Goal: Register for event/course

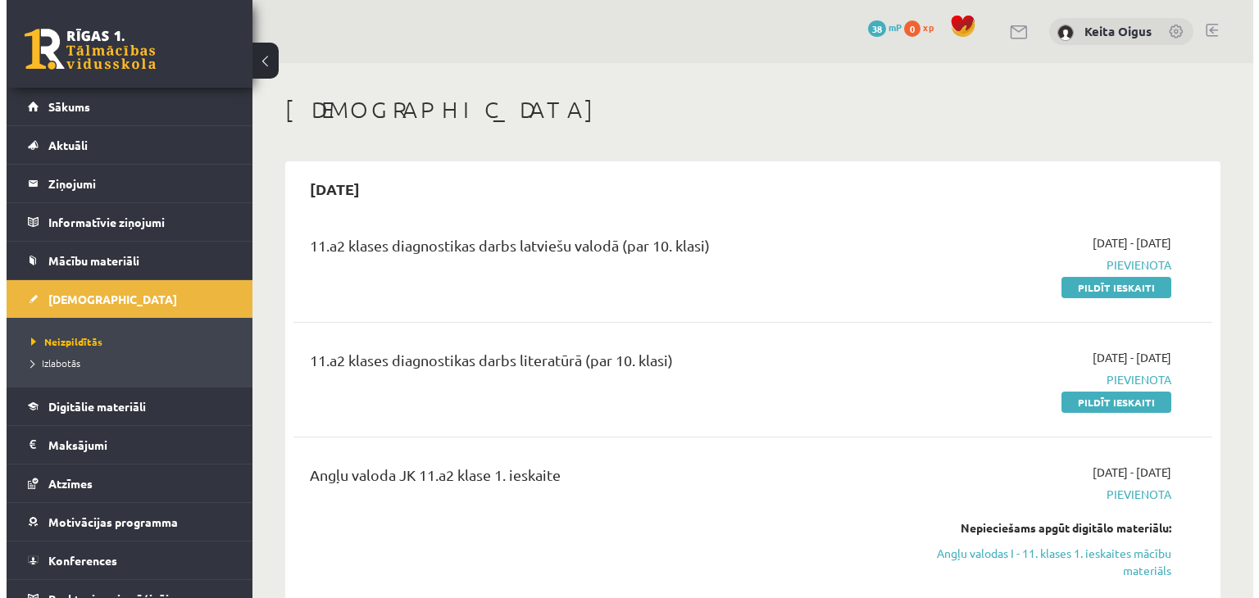
scroll to position [164, 0]
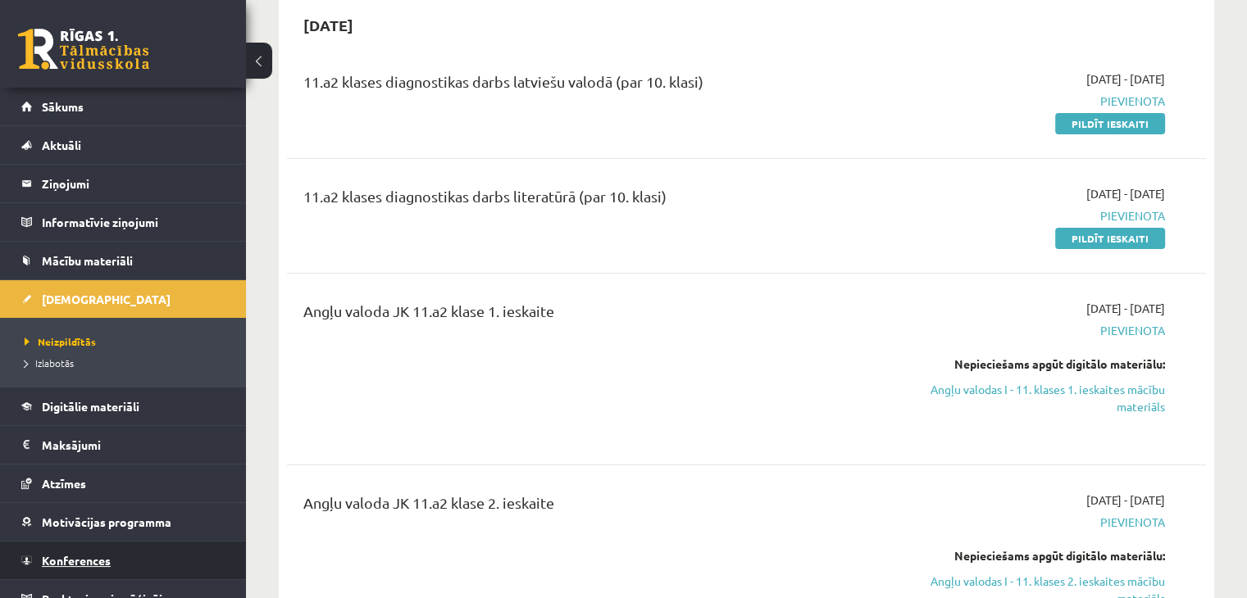
click at [78, 562] on span "Konferences" at bounding box center [76, 560] width 69 height 15
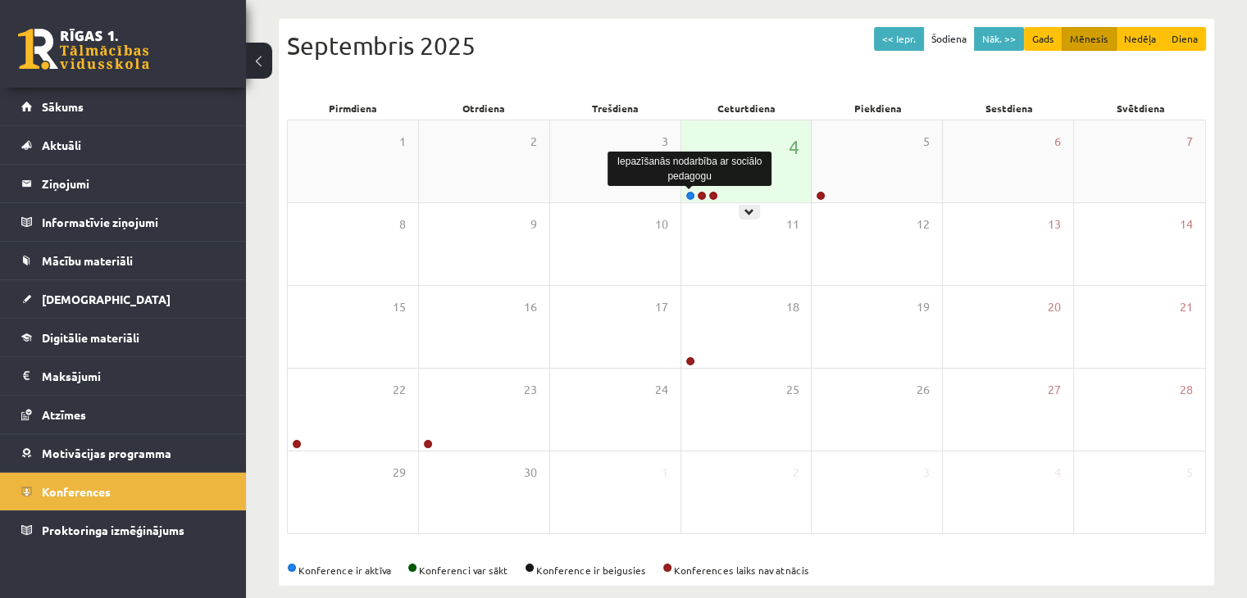
click at [687, 193] on link at bounding box center [690, 196] width 10 height 10
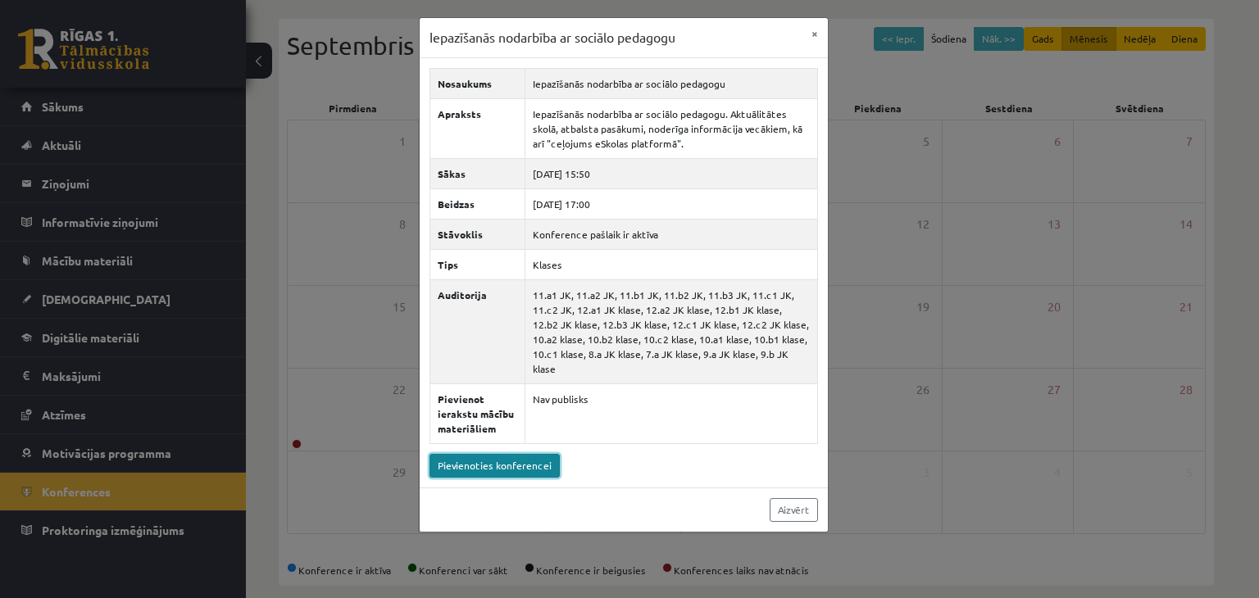
click at [524, 454] on link "Pievienoties konferencei" at bounding box center [495, 466] width 130 height 24
